Goal: Answer question/provide support: Share knowledge or assist other users

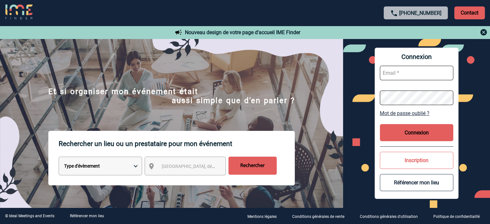
type input "[EMAIL_ADDRESS][DOMAIN_NAME]"
click at [429, 131] on button "Connexion" at bounding box center [417, 132] width 74 height 17
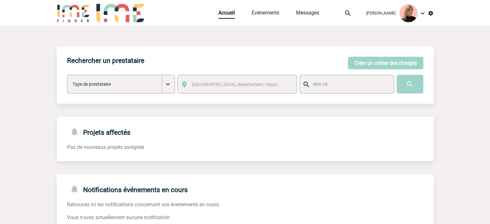
click at [349, 14] on img at bounding box center [348, 13] width 23 height 8
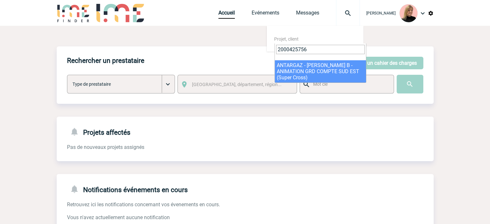
type input "2000425756"
select select "25257"
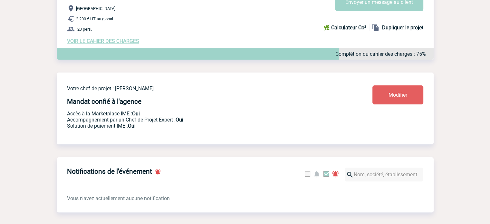
scroll to position [21, 0]
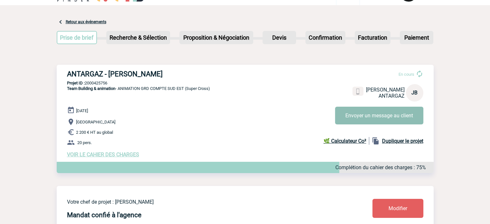
click at [412, 121] on button "Envoyer un message au client" at bounding box center [379, 116] width 88 height 18
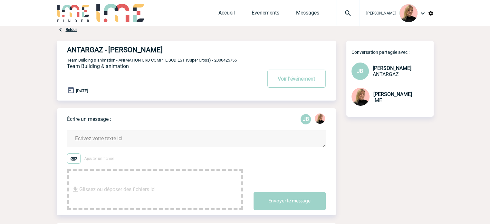
click at [352, 10] on img at bounding box center [348, 13] width 23 height 8
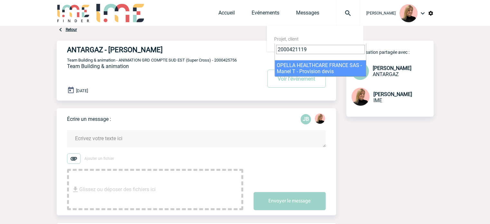
type input "2000421119"
select select "20620"
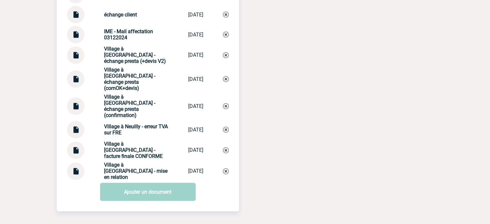
scroll to position [697, 0]
